Goal: Task Accomplishment & Management: Manage account settings

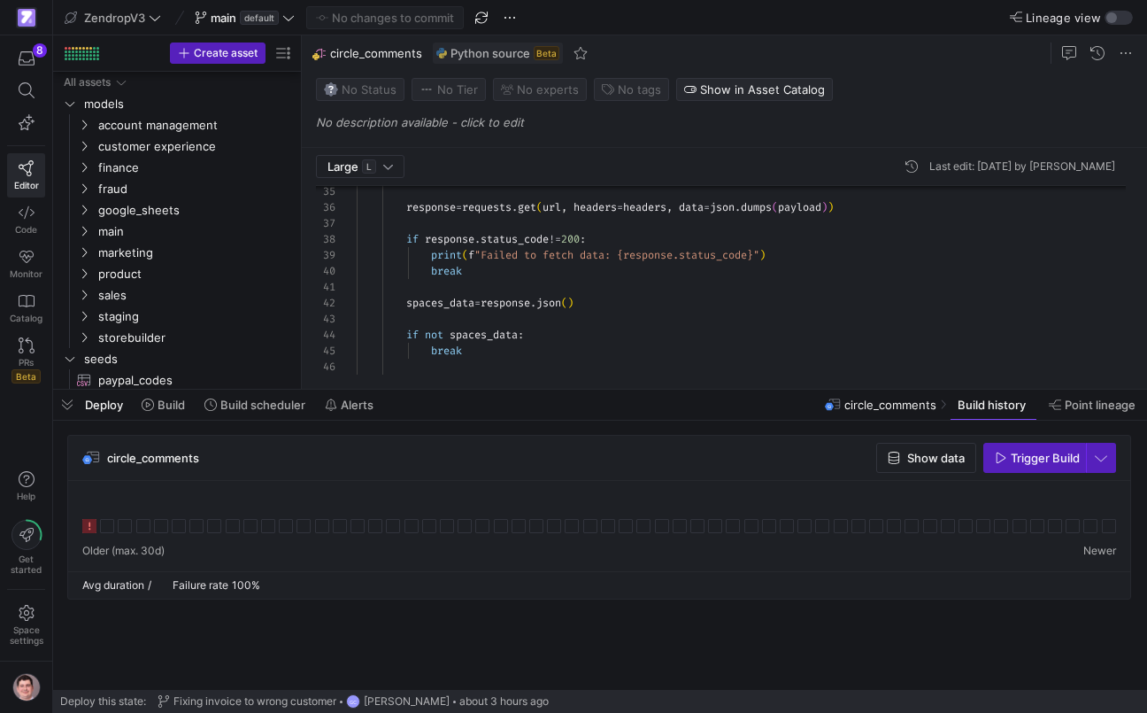
scroll to position [159, 0]
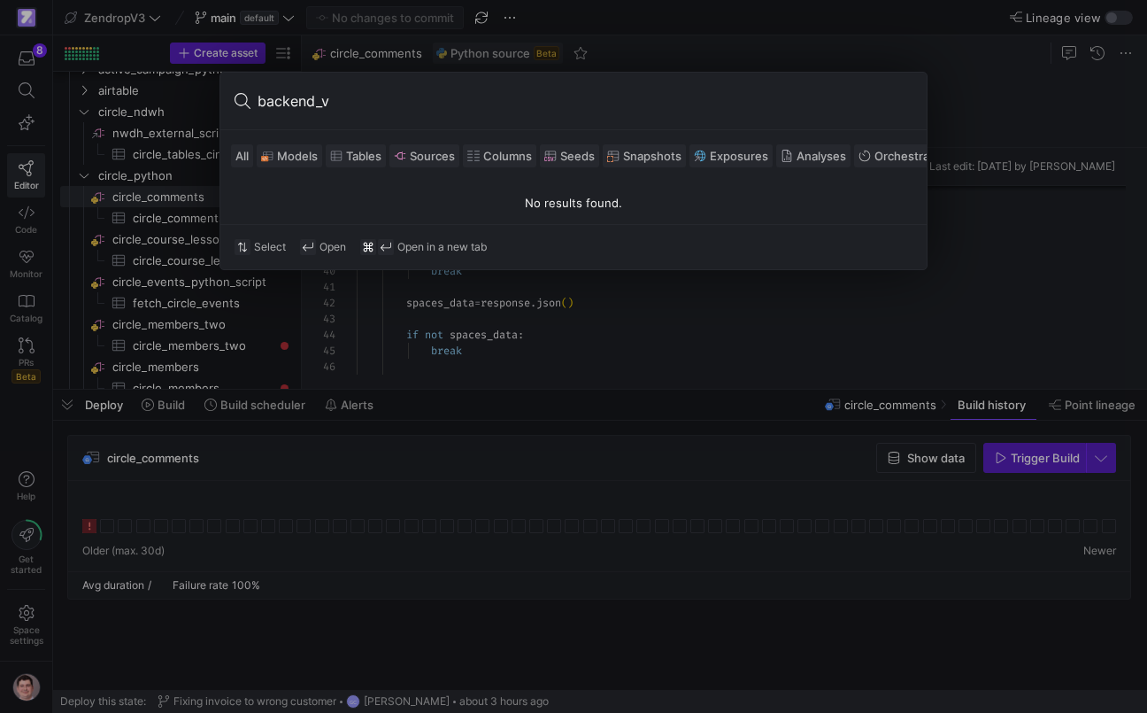
type input "backend_"
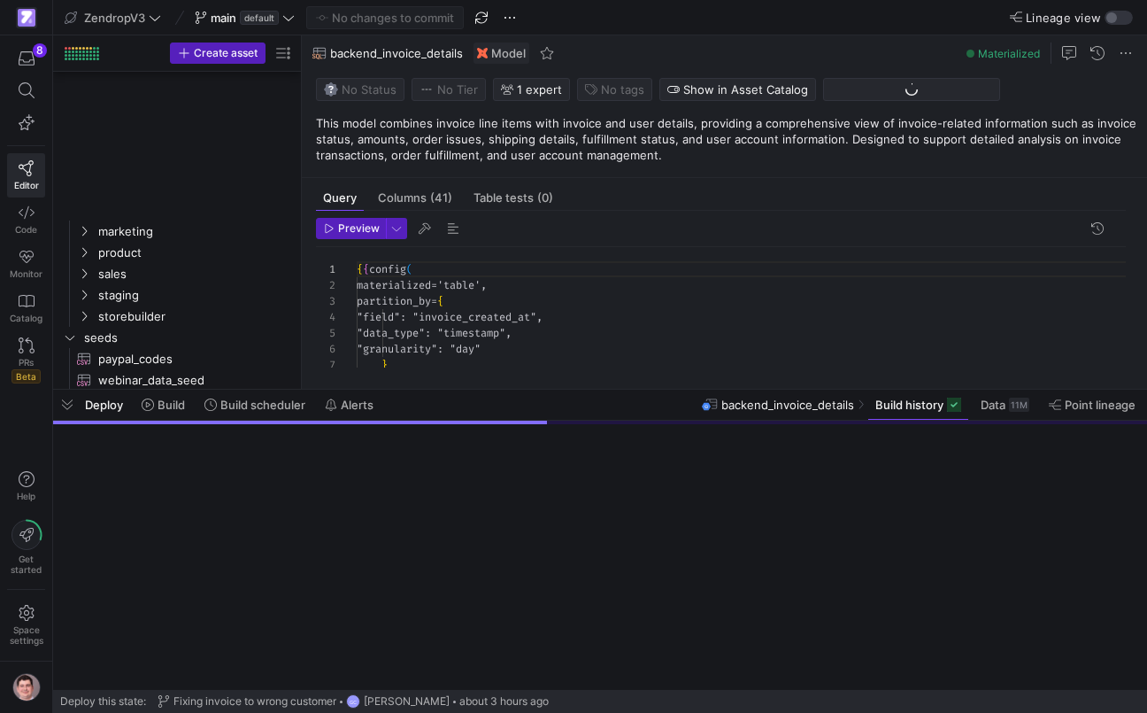
scroll to position [319, 0]
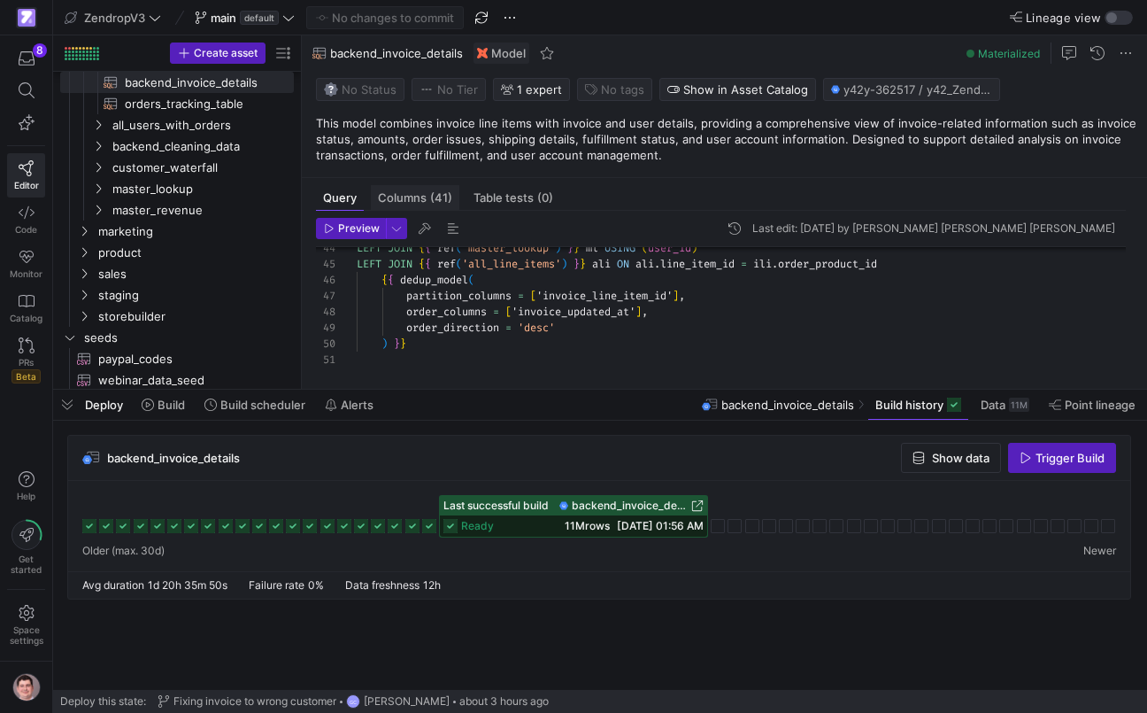
click at [436, 200] on span "(41)" at bounding box center [441, 198] width 22 height 12
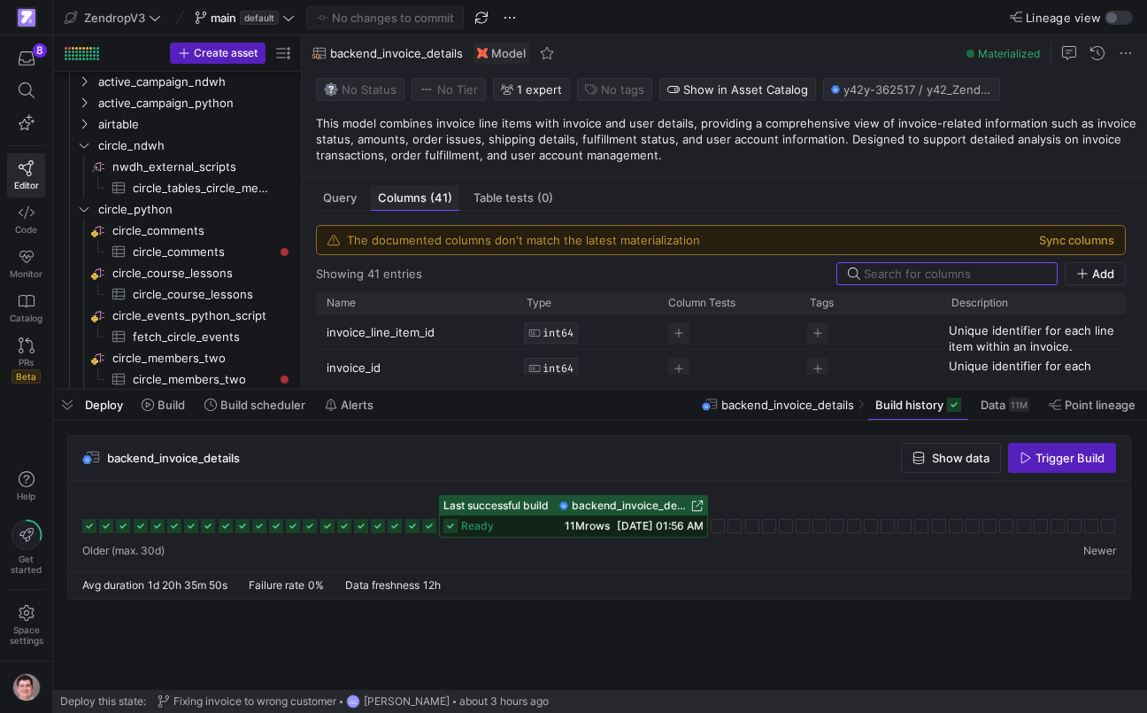
scroll to position [851, 0]
click at [1092, 235] on button "Sync columns" at bounding box center [1076, 240] width 75 height 14
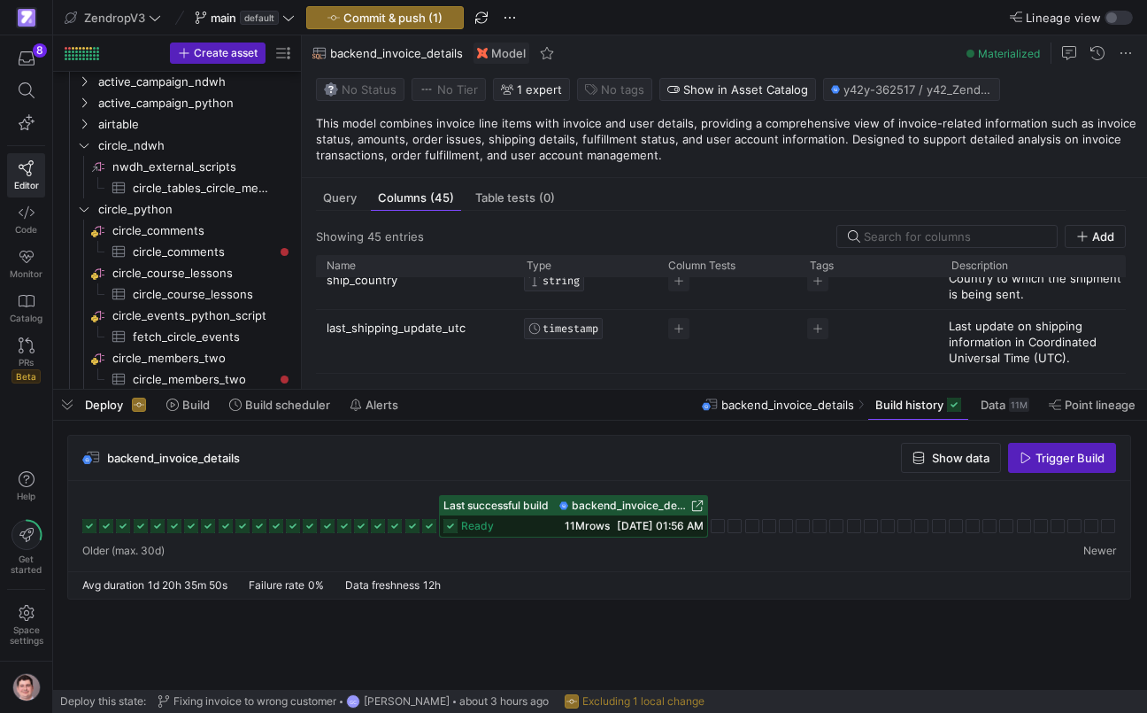
scroll to position [1307, 0]
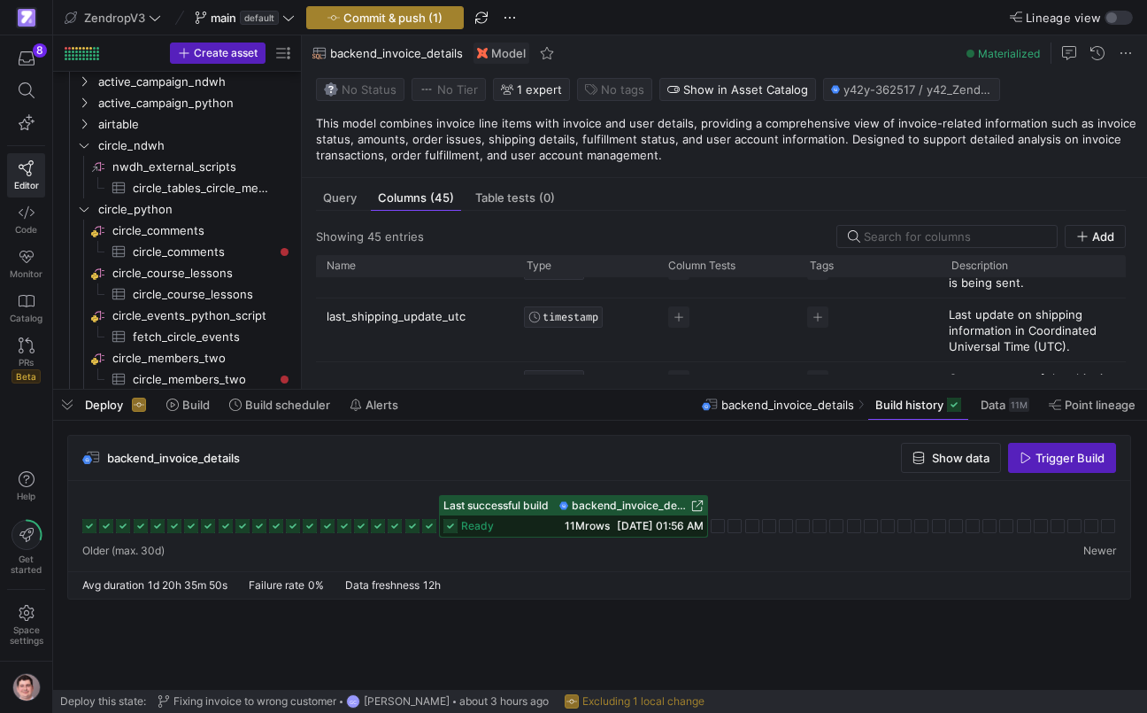
click at [428, 15] on span "Commit & push (1)" at bounding box center [392, 18] width 99 height 14
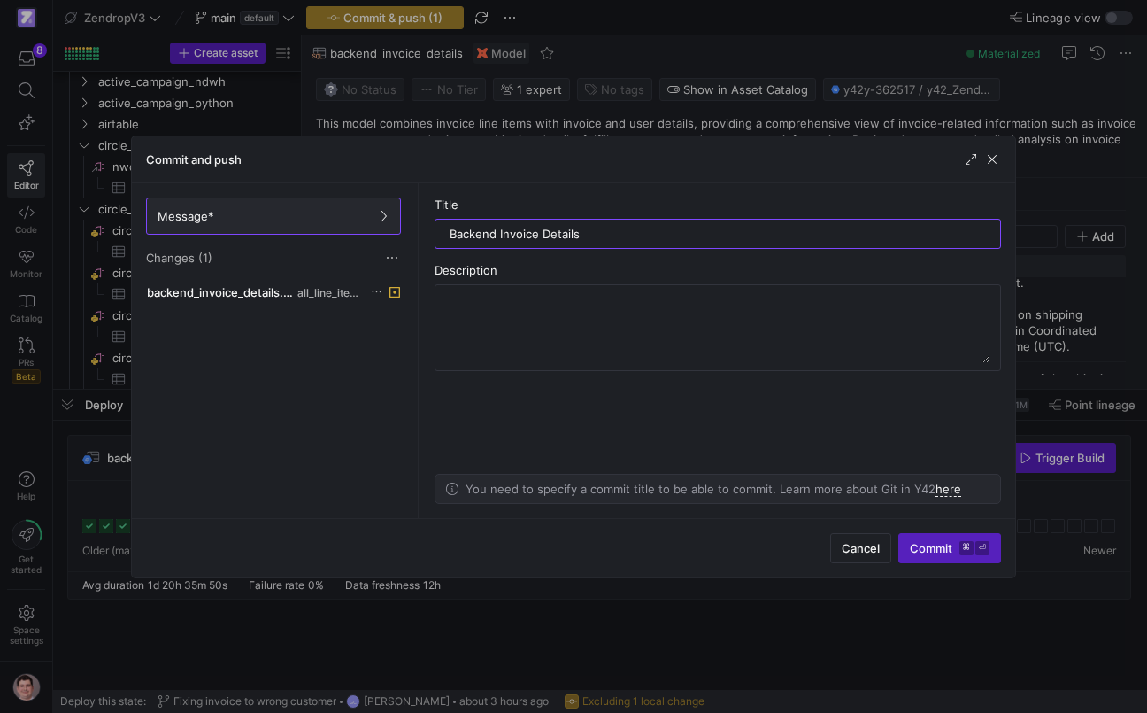
type input "Backend Invoice Details"
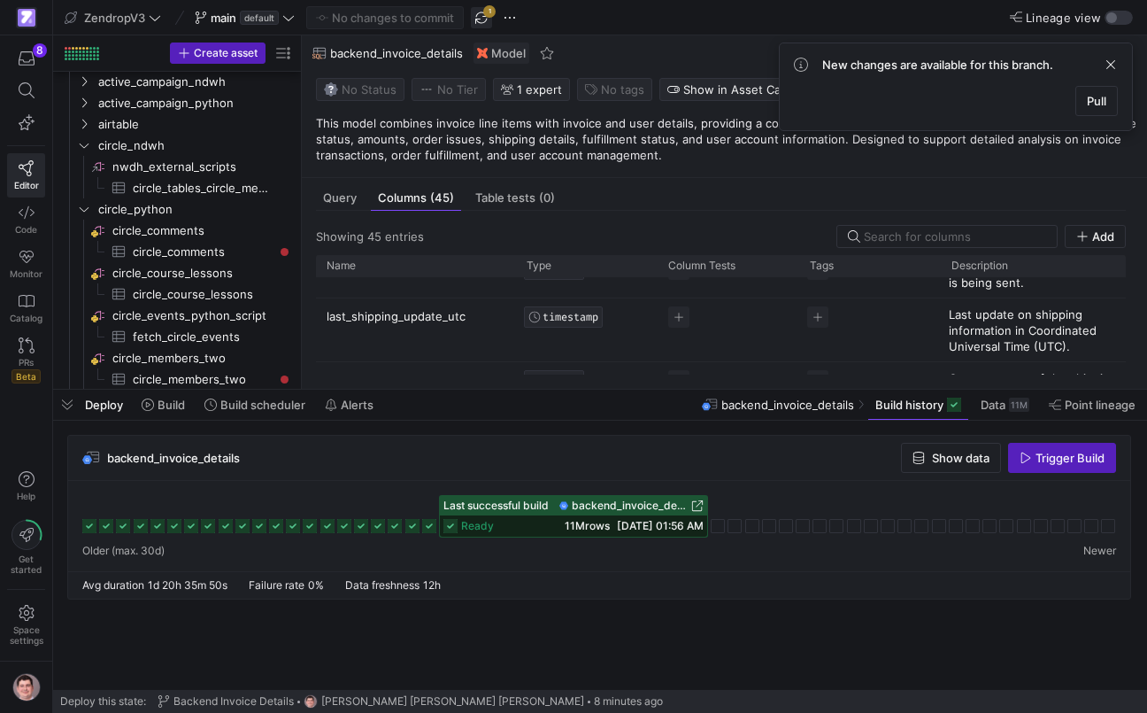
click at [485, 22] on span "button" at bounding box center [481, 17] width 21 height 21
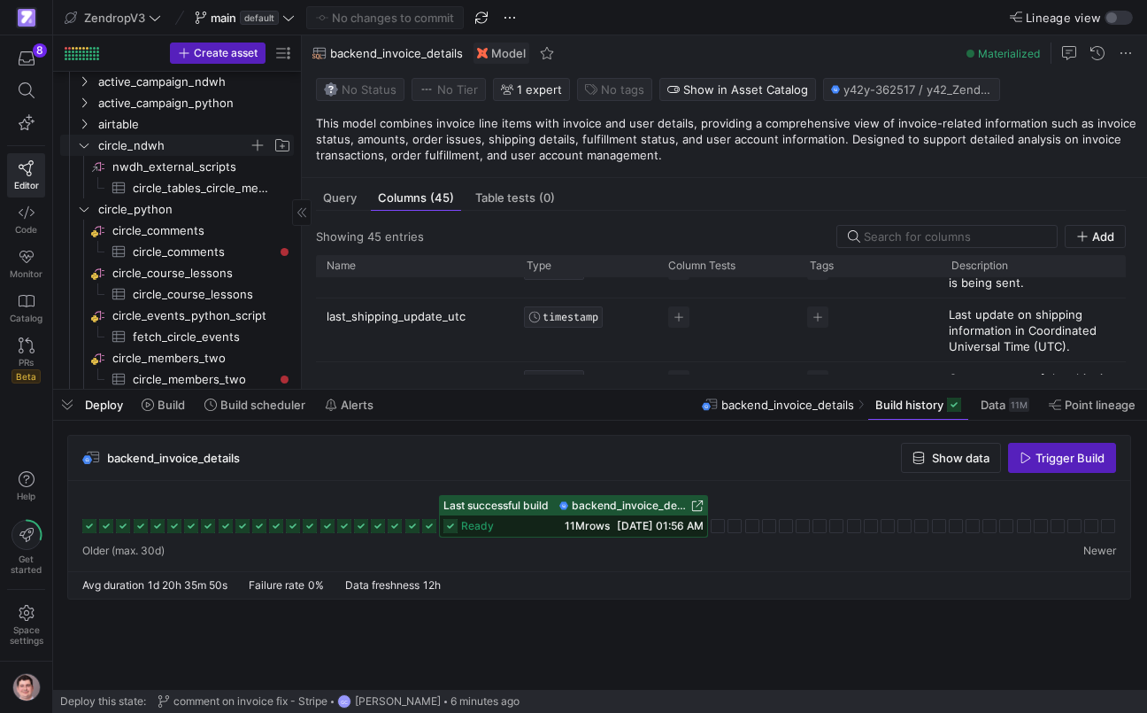
click at [87, 143] on icon "Press SPACE to select this row." at bounding box center [84, 145] width 12 height 11
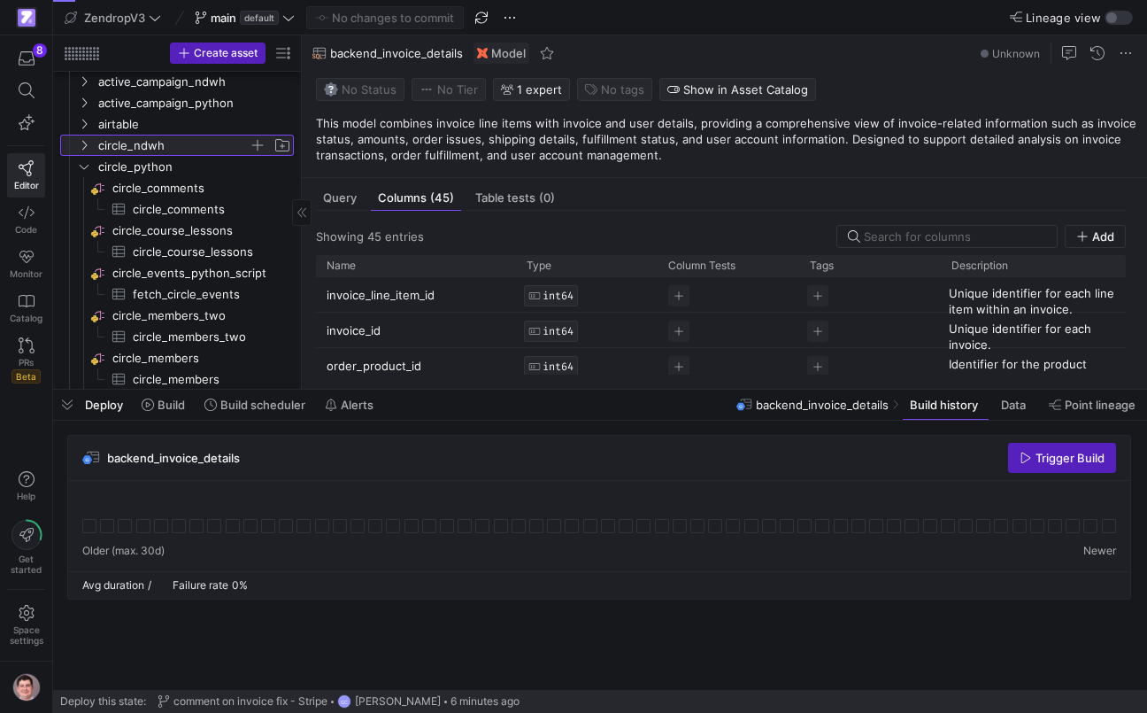
scroll to position [0, 0]
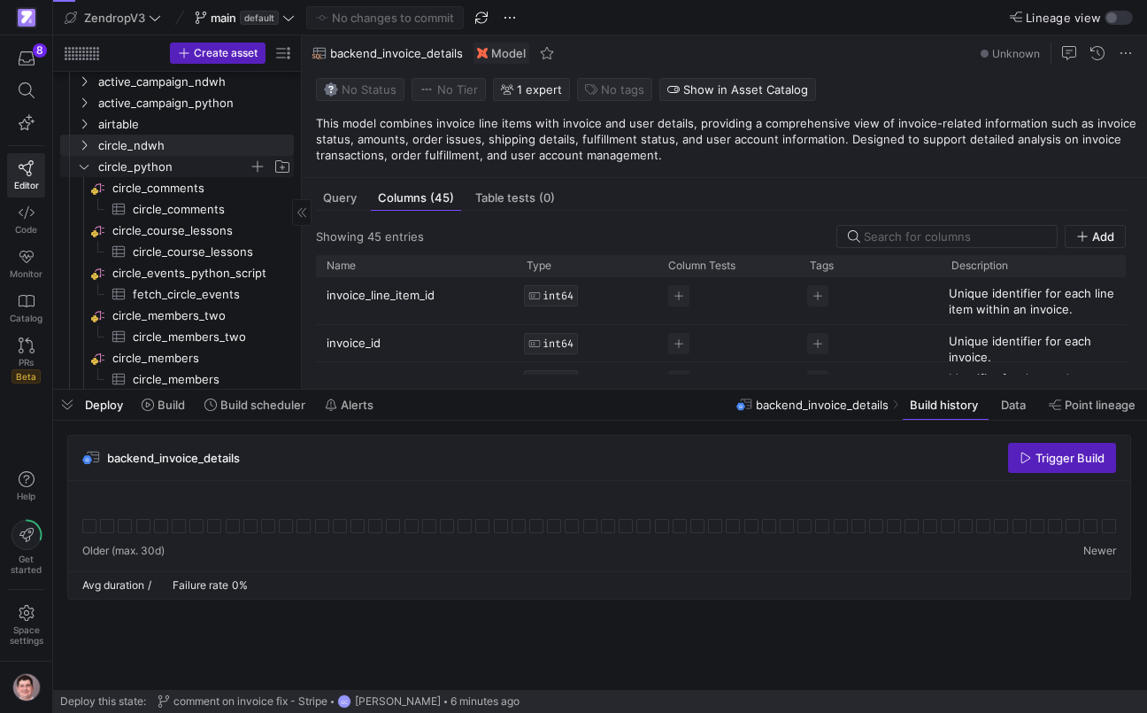
click at [84, 160] on y42-icon "Press SPACE to select this row." at bounding box center [84, 166] width 14 height 14
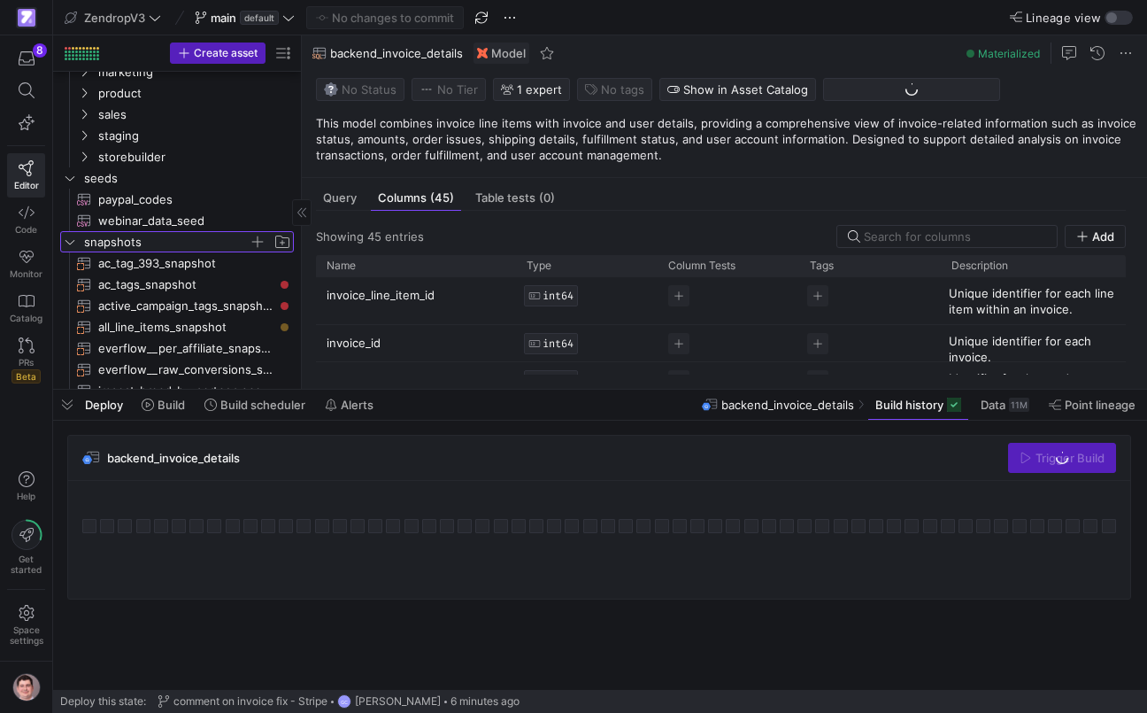
click at [70, 237] on icon "Press SPACE to select this row." at bounding box center [70, 241] width 12 height 11
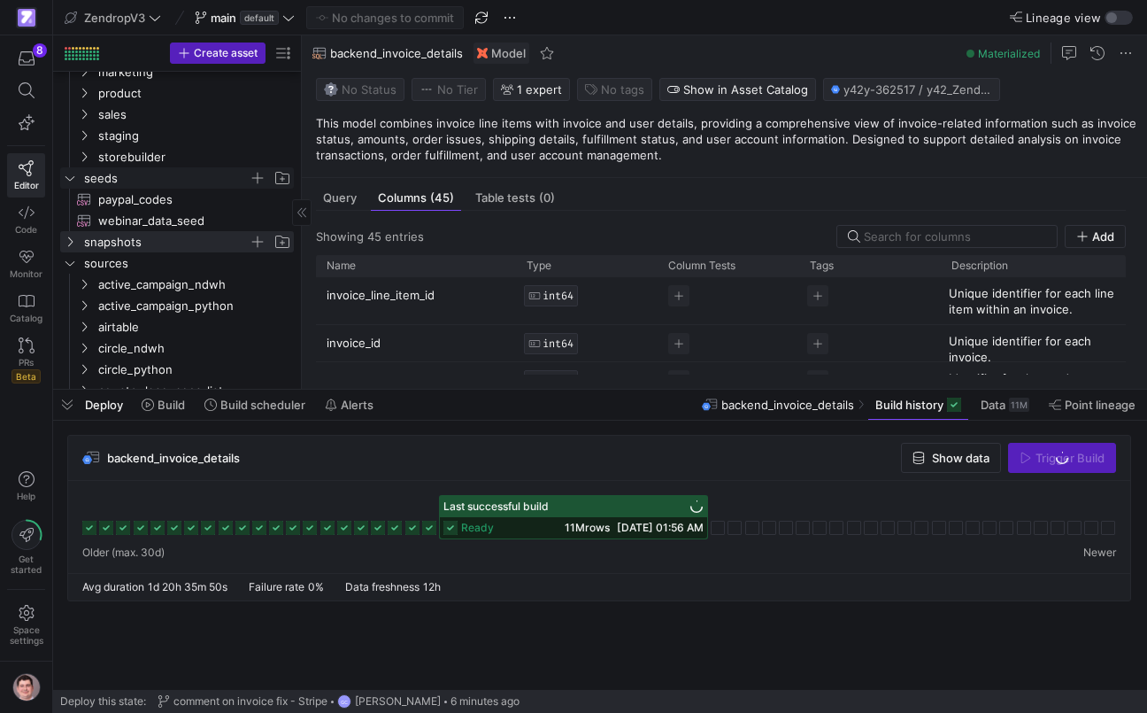
click at [71, 182] on icon "Press SPACE to select this row." at bounding box center [70, 178] width 12 height 11
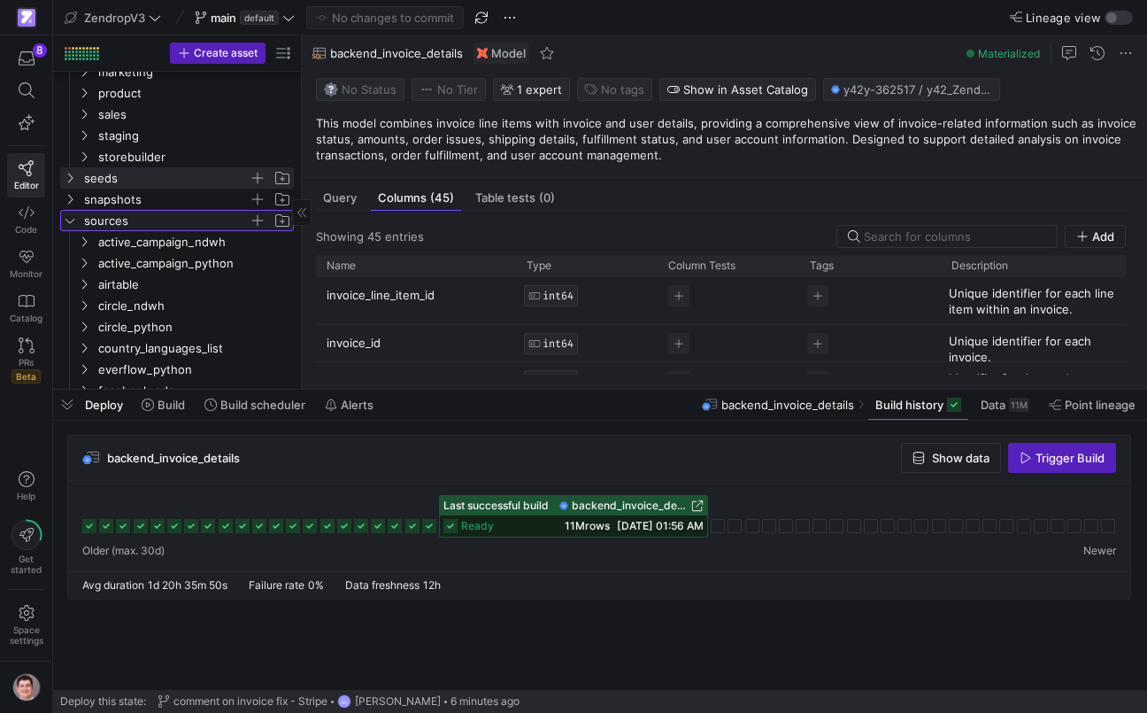
click at [74, 220] on icon "Press SPACE to select this row." at bounding box center [70, 221] width 9 height 4
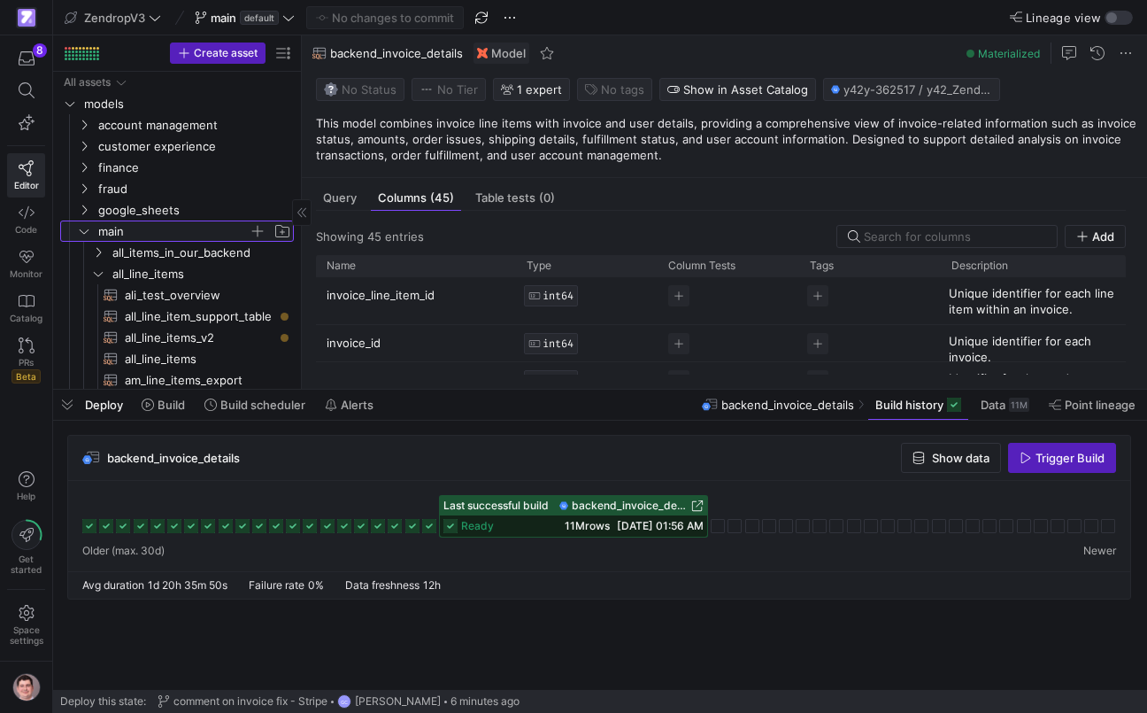
click at [79, 228] on icon "Press SPACE to select this row." at bounding box center [84, 231] width 12 height 11
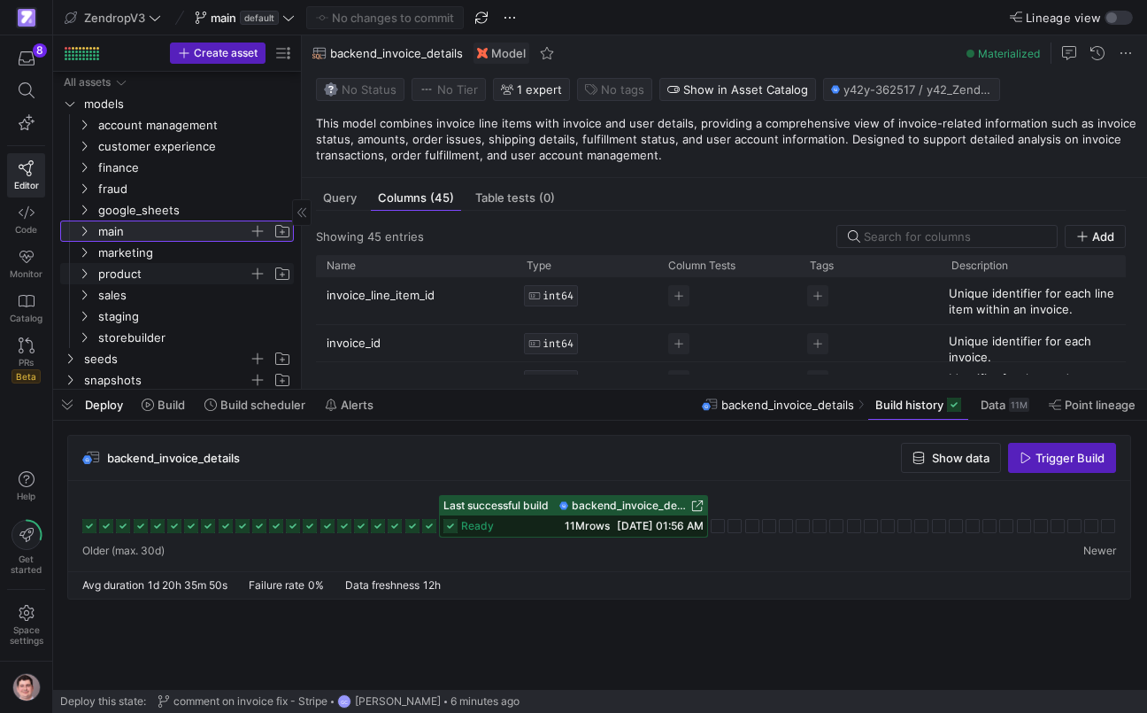
scroll to position [23, 0]
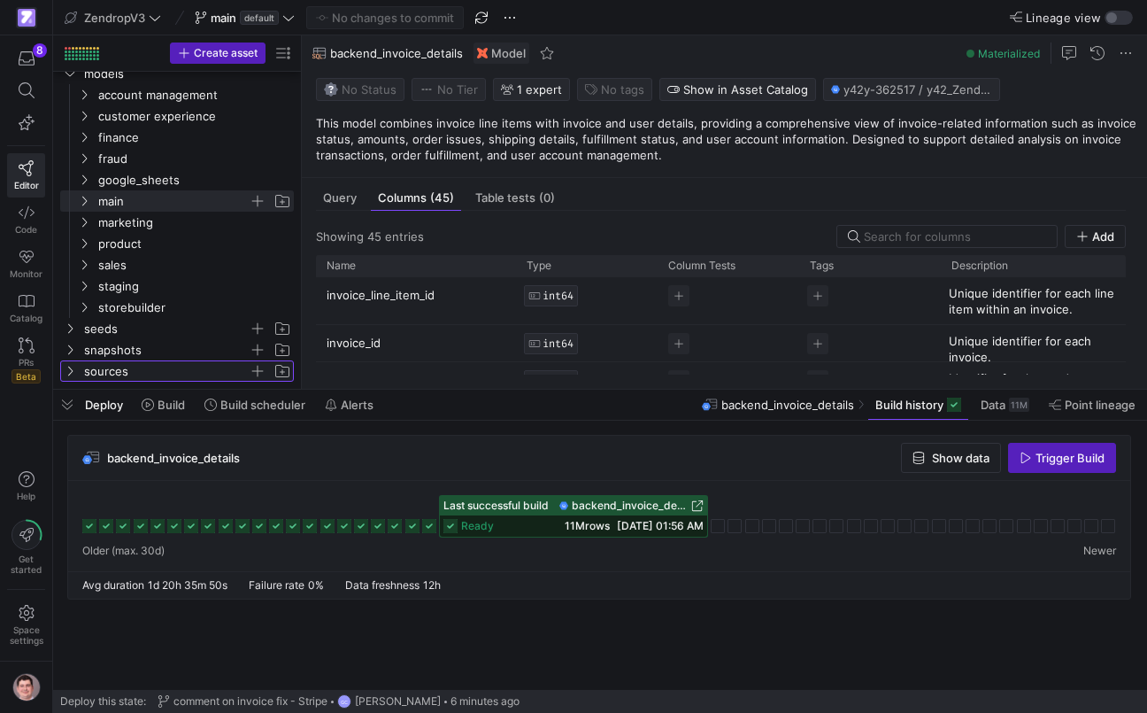
click at [71, 372] on icon "Press SPACE to select this row." at bounding box center [70, 371] width 12 height 11
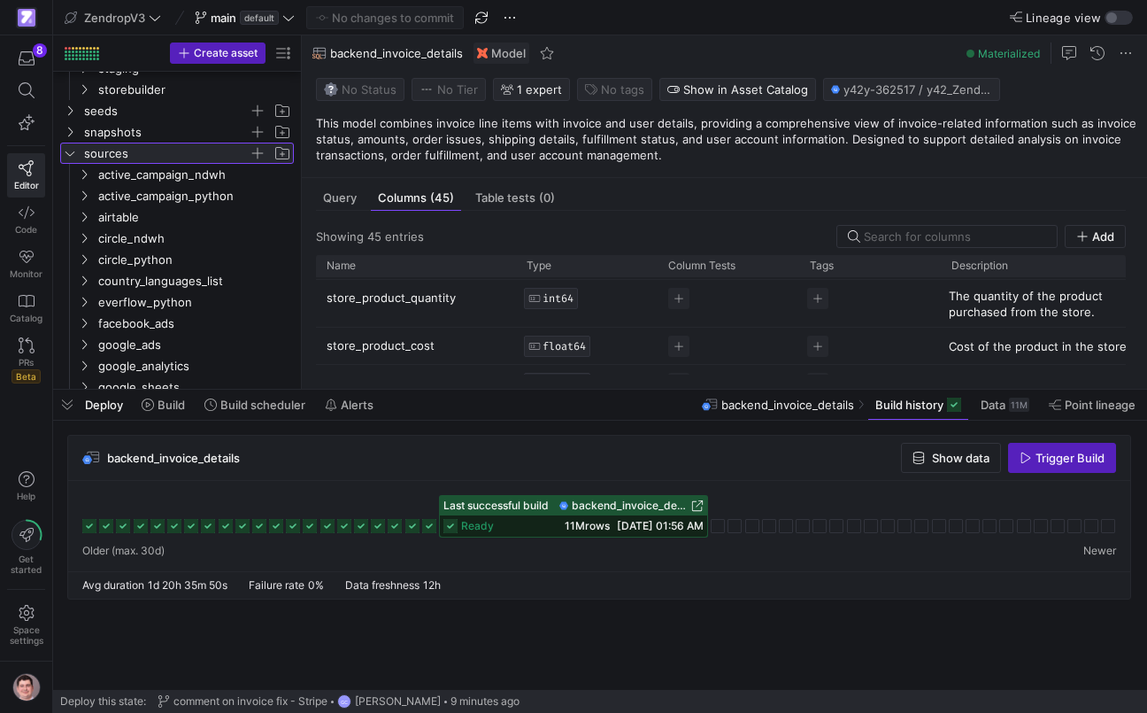
scroll to position [280, 0]
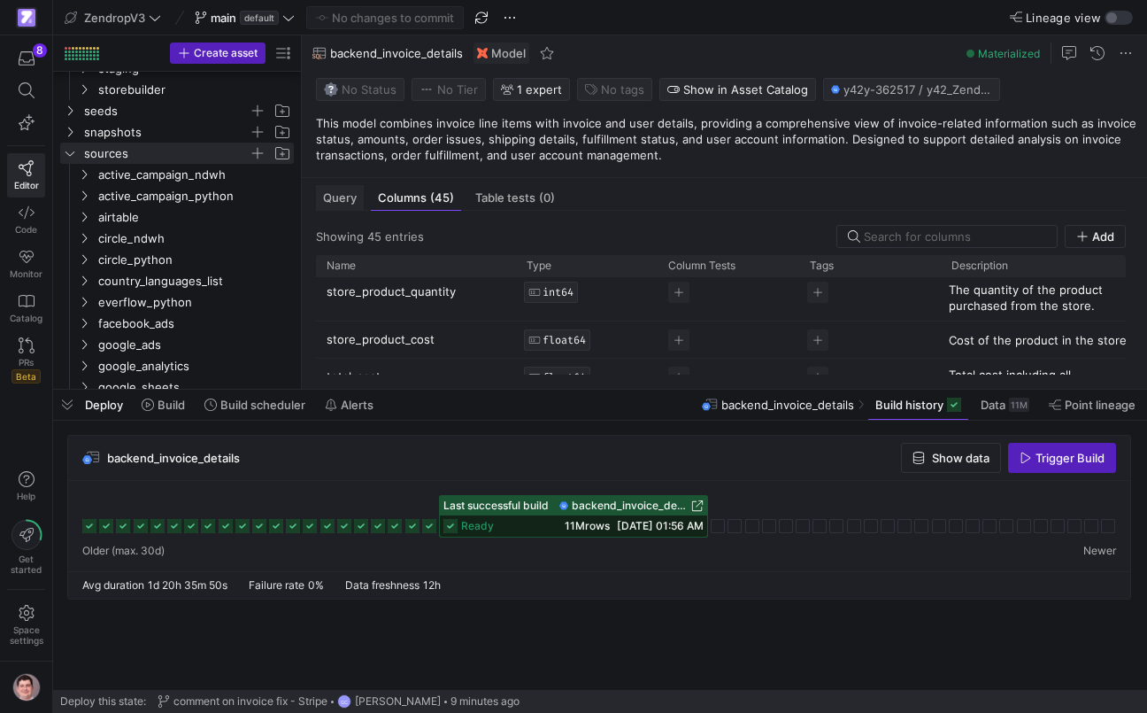
click at [347, 201] on span "Query" at bounding box center [340, 198] width 34 height 12
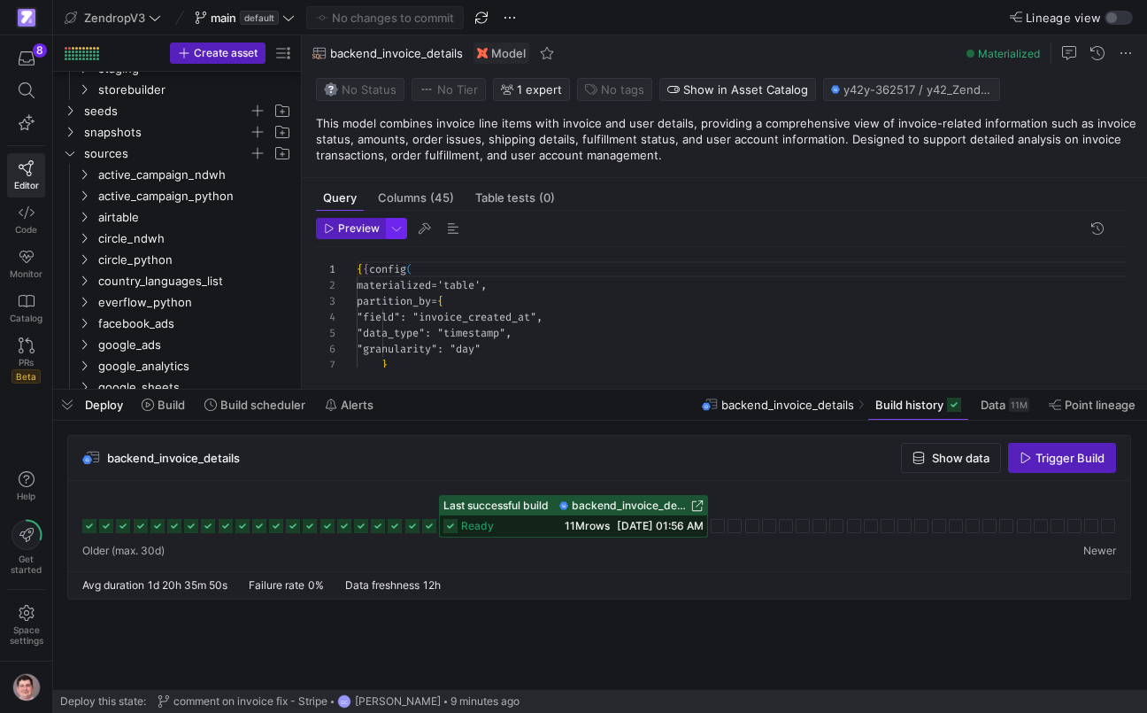
scroll to position [159, 0]
